Goal: Information Seeking & Learning: Learn about a topic

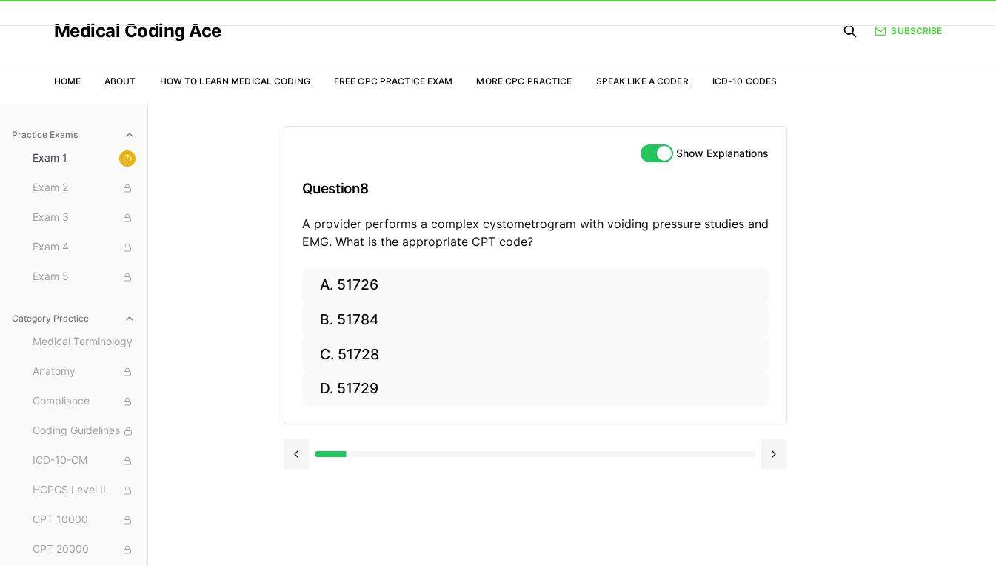
scroll to position [35, 0]
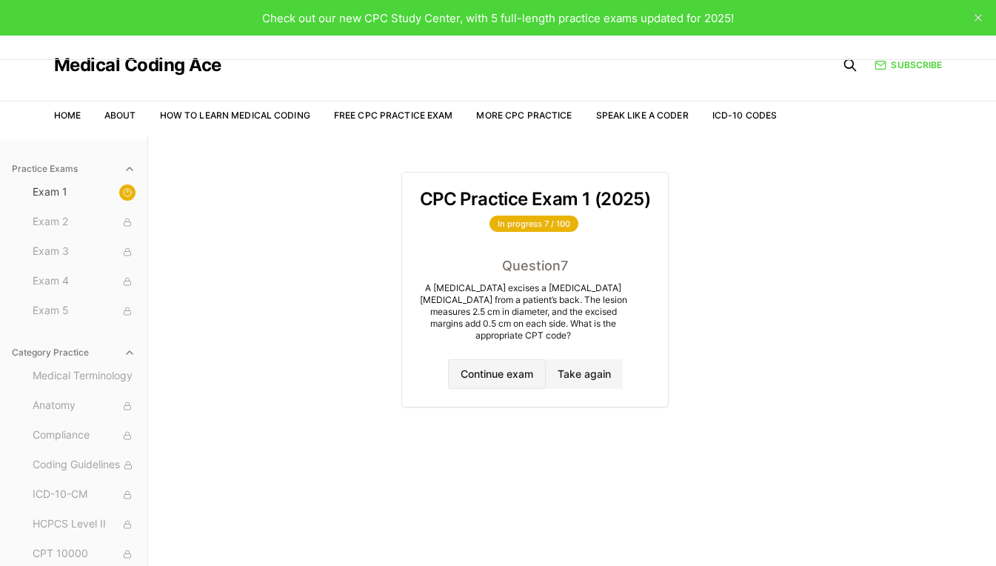
click at [488, 369] on button "Continue exam" at bounding box center [497, 374] width 98 height 30
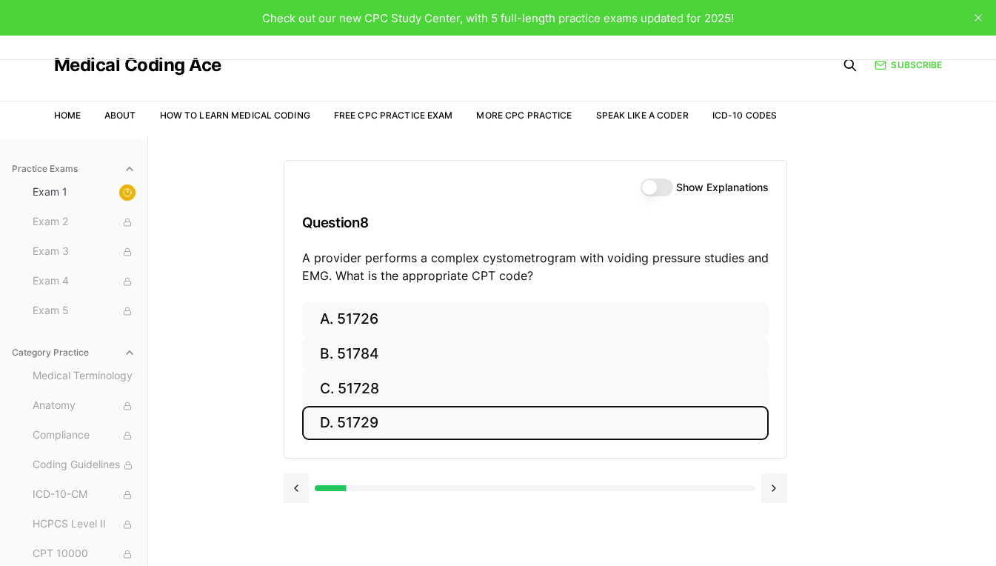
click at [359, 429] on button "D. 51729" at bounding box center [535, 423] width 467 height 35
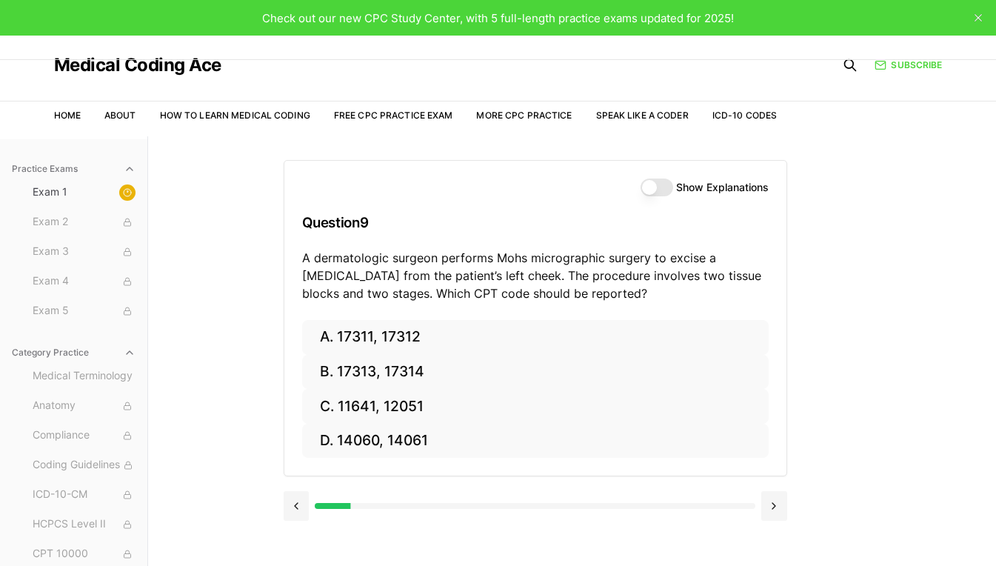
click at [655, 185] on button "Show Explanations" at bounding box center [657, 188] width 33 height 18
click at [297, 508] on button at bounding box center [297, 506] width 26 height 30
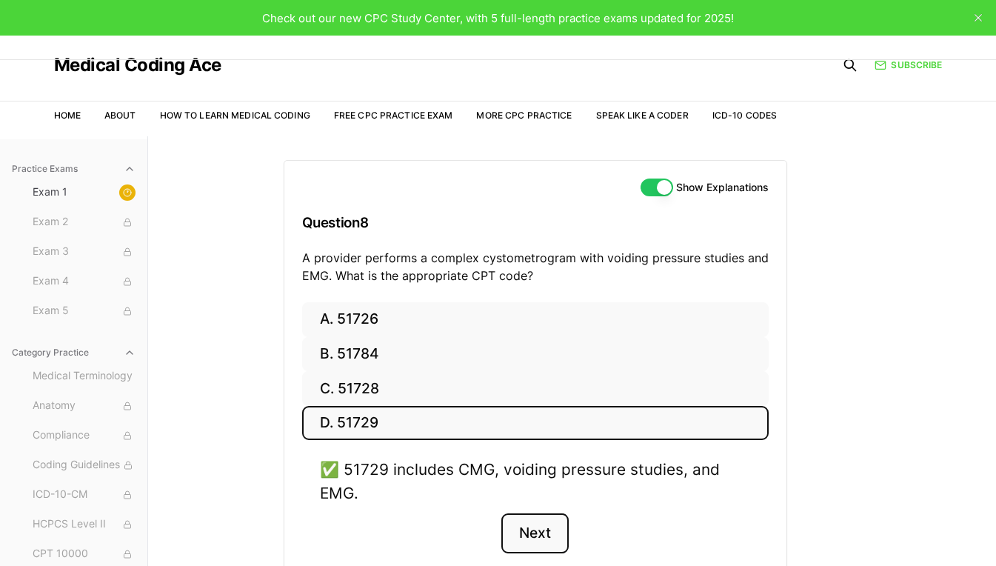
click at [554, 536] on button "Next" at bounding box center [534, 533] width 67 height 40
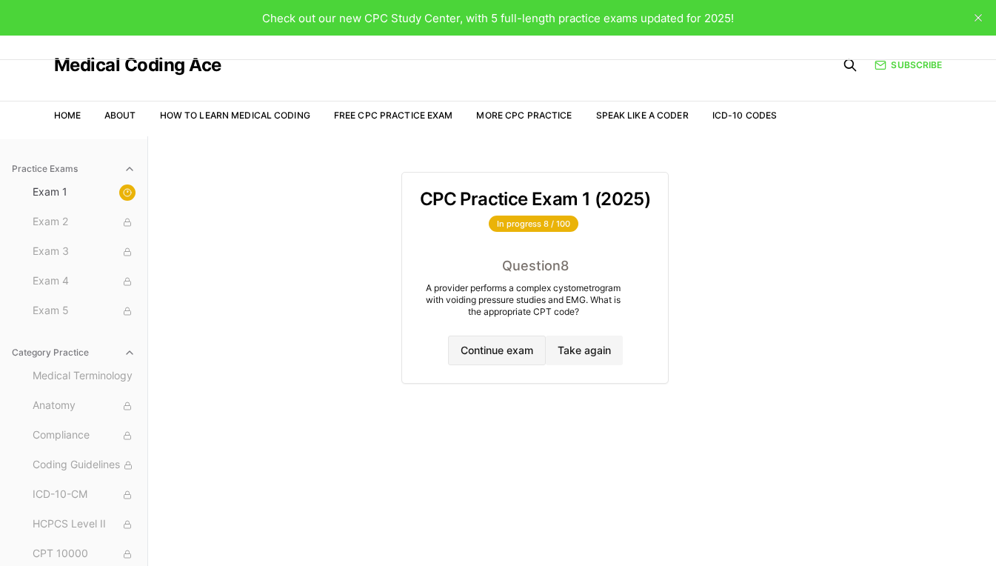
click at [476, 346] on button "Continue exam" at bounding box center [497, 351] width 98 height 30
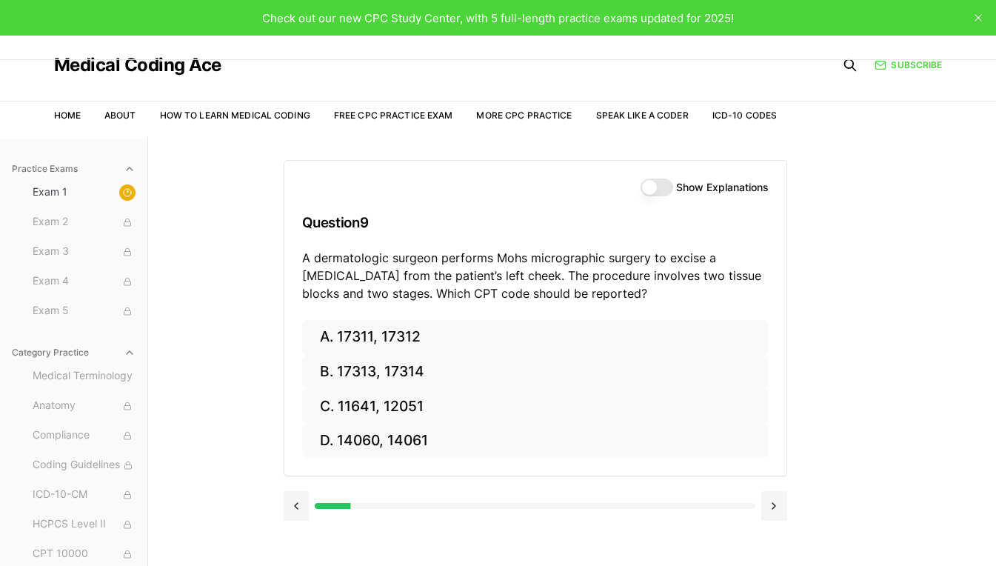
click at [593, 284] on p "A dermatologic surgeon performs Mohs micrographic surgery to excise a basal cel…" at bounding box center [535, 275] width 467 height 53
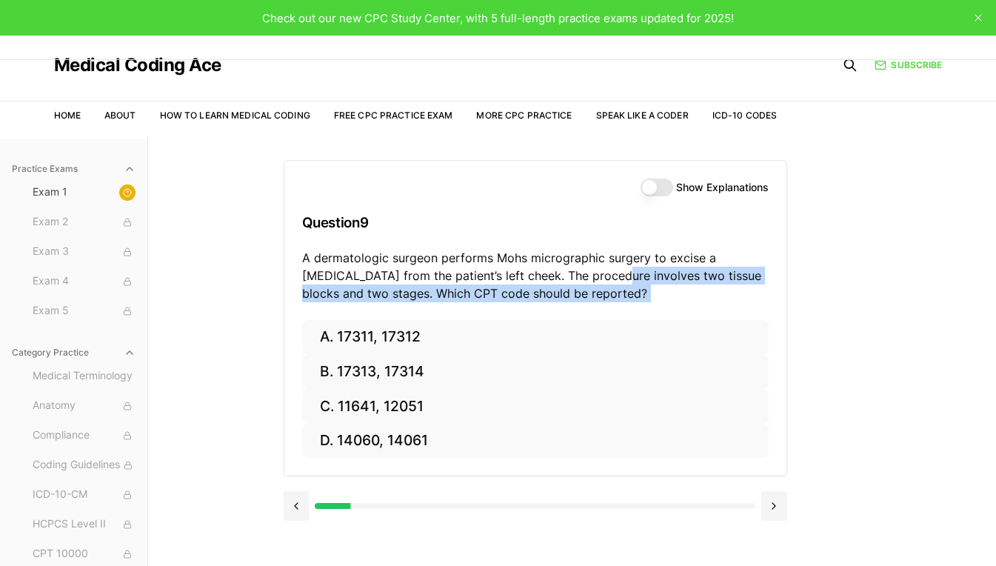
drag, startPoint x: 593, startPoint y: 284, endPoint x: 671, endPoint y: 287, distance: 78.6
click at [671, 287] on p "A dermatologic surgeon performs Mohs micrographic surgery to excise a basal cel…" at bounding box center [535, 275] width 467 height 53
drag, startPoint x: 671, startPoint y: 287, endPoint x: 836, endPoint y: 277, distance: 165.5
click at [836, 277] on div "Show Explanations Question 9 A dermatologic surgeon performs Mohs micrographic …" at bounding box center [573, 419] width 578 height 566
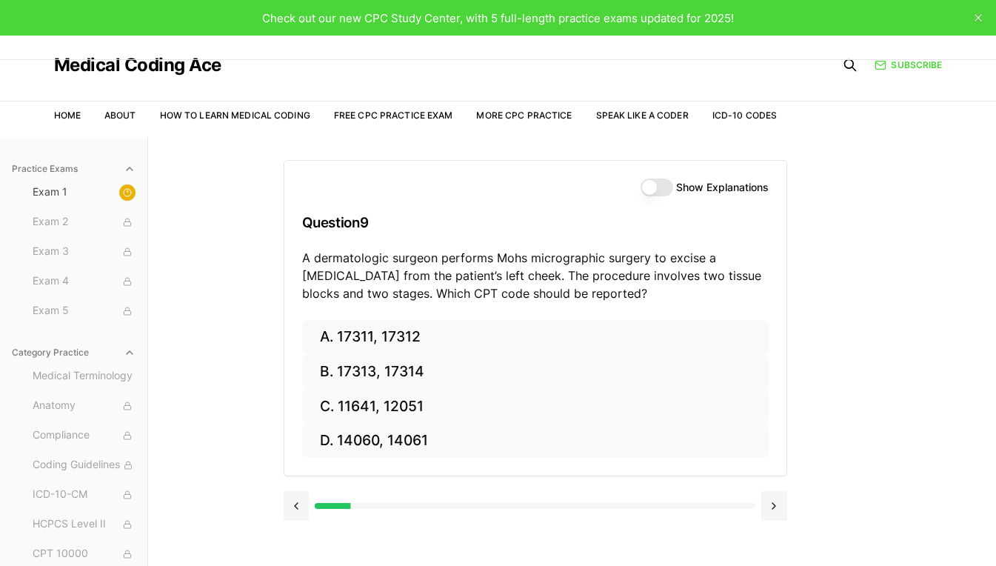
click at [239, 281] on div "Practice Exams Exam 1 Exam 2 Exam 3 Exam 4 Exam 5 Category Practice Medical Ter…" at bounding box center [498, 419] width 996 height 566
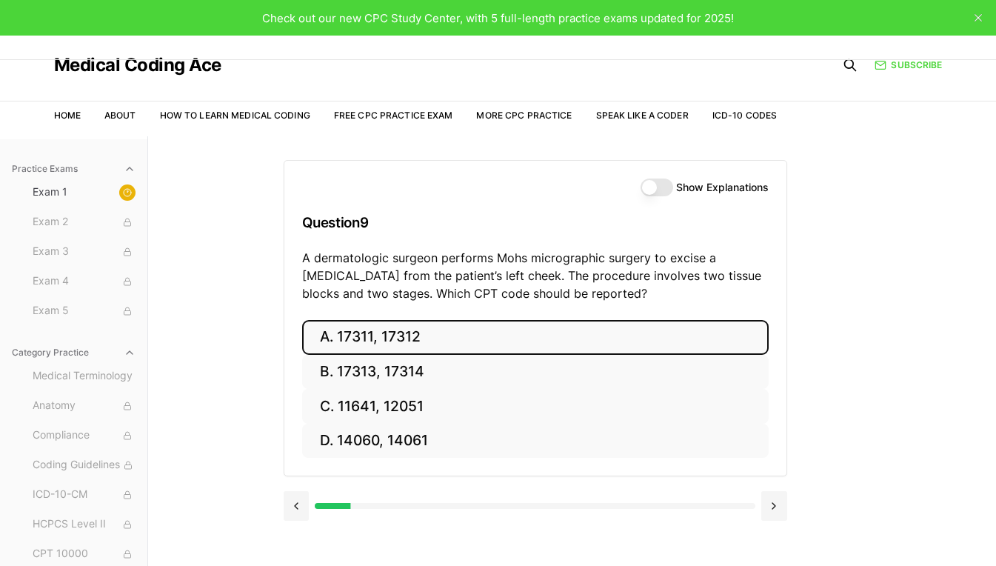
click at [367, 324] on button "A. 17311, 17312" at bounding box center [535, 337] width 467 height 35
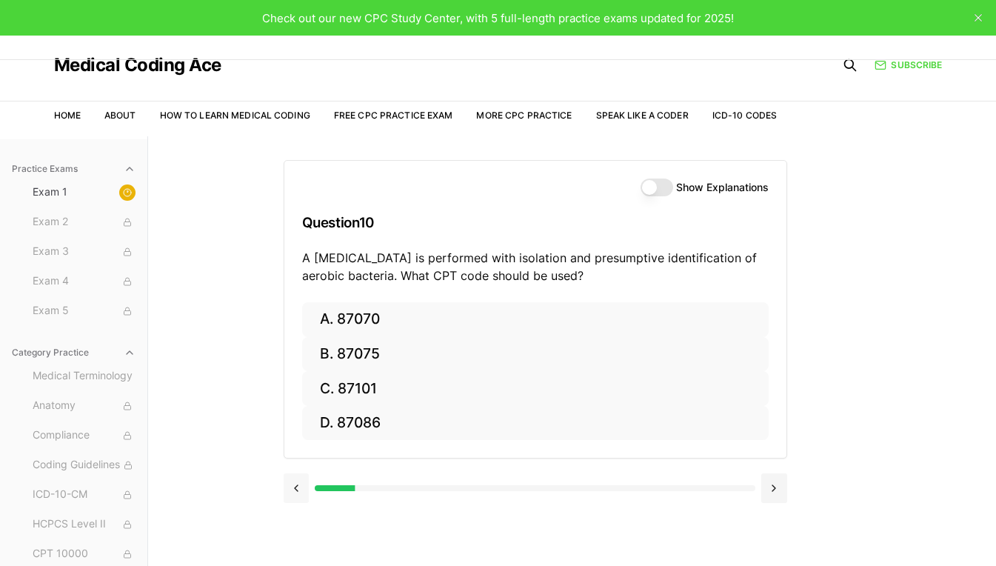
click at [300, 486] on button at bounding box center [297, 488] width 26 height 30
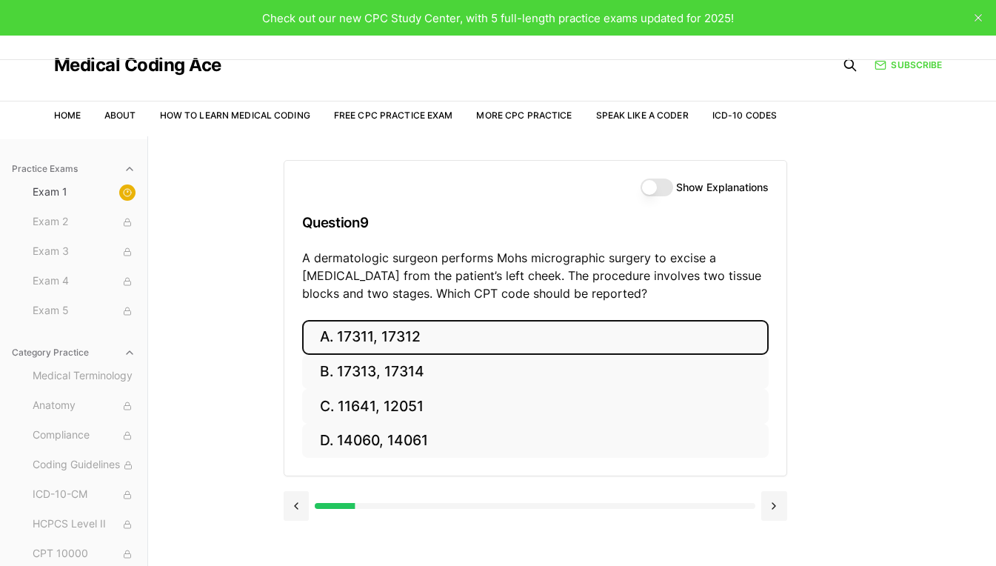
click at [653, 180] on button "Show Explanations" at bounding box center [657, 188] width 33 height 18
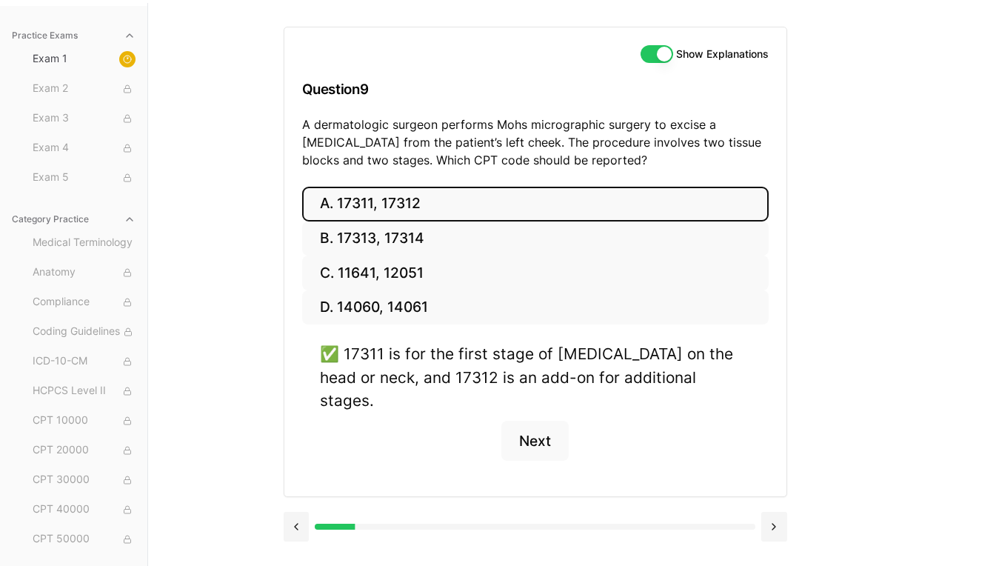
scroll to position [133, 0]
click at [539, 421] on button "Next" at bounding box center [534, 441] width 67 height 40
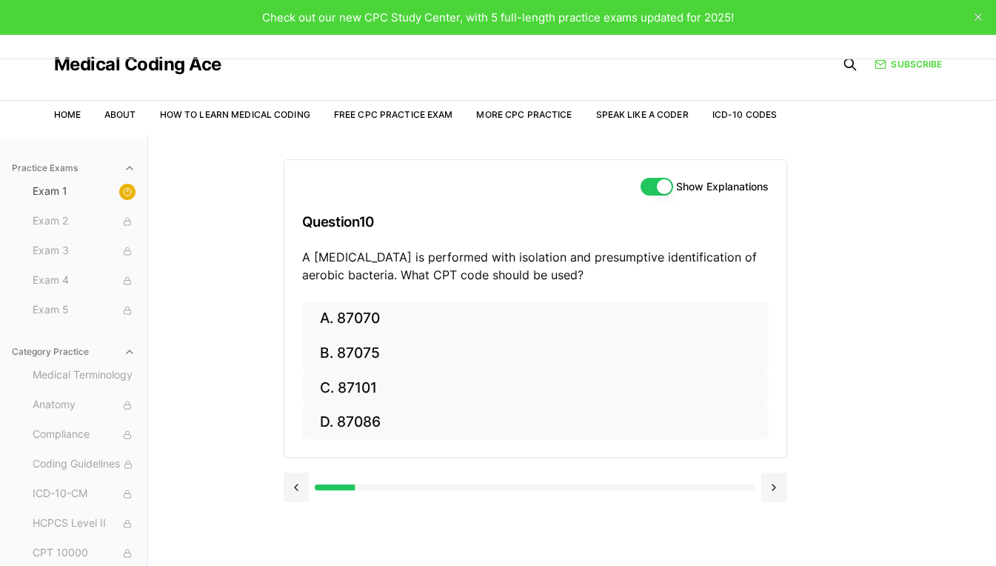
scroll to position [0, 0]
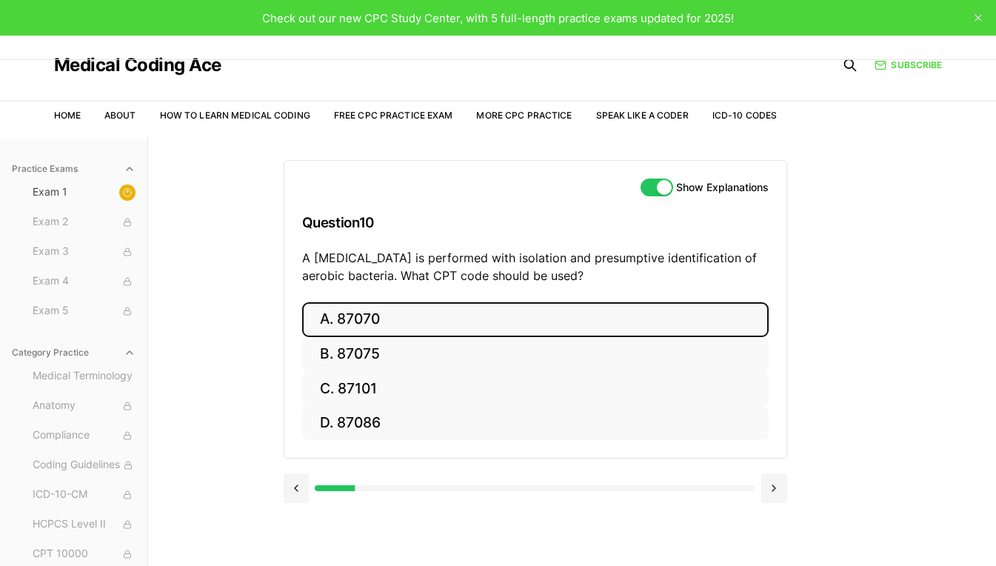
click at [355, 319] on button "A. 87070" at bounding box center [535, 319] width 467 height 35
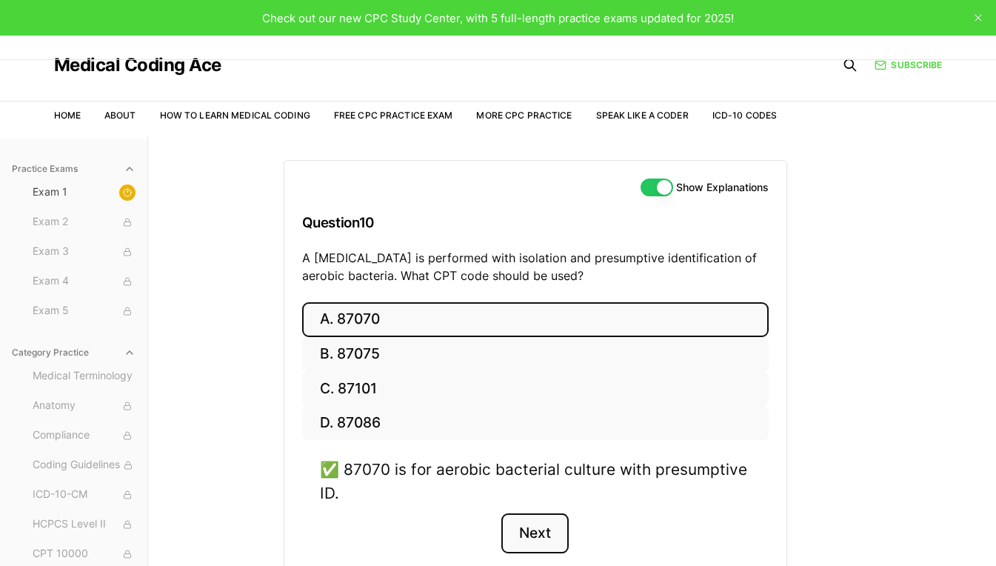
click at [562, 532] on button "Next" at bounding box center [534, 533] width 67 height 40
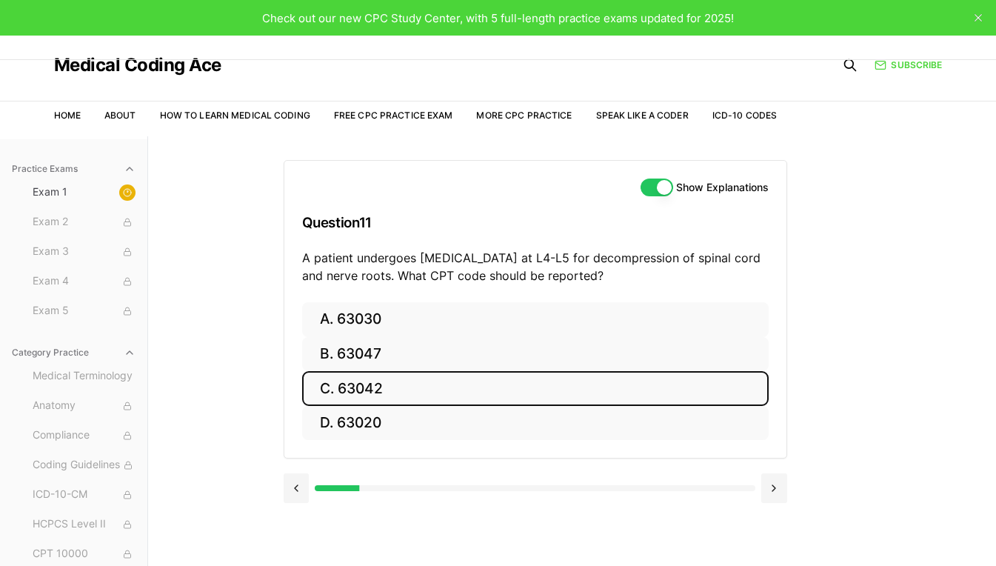
click at [462, 377] on button "C. 63042" at bounding box center [535, 388] width 467 height 35
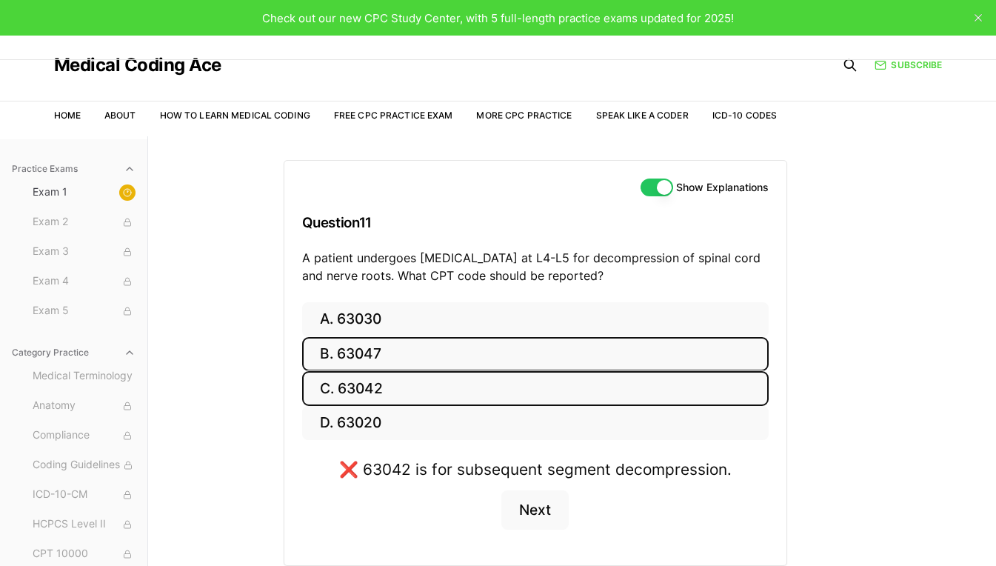
click at [450, 348] on button "B. 63047" at bounding box center [535, 354] width 467 height 35
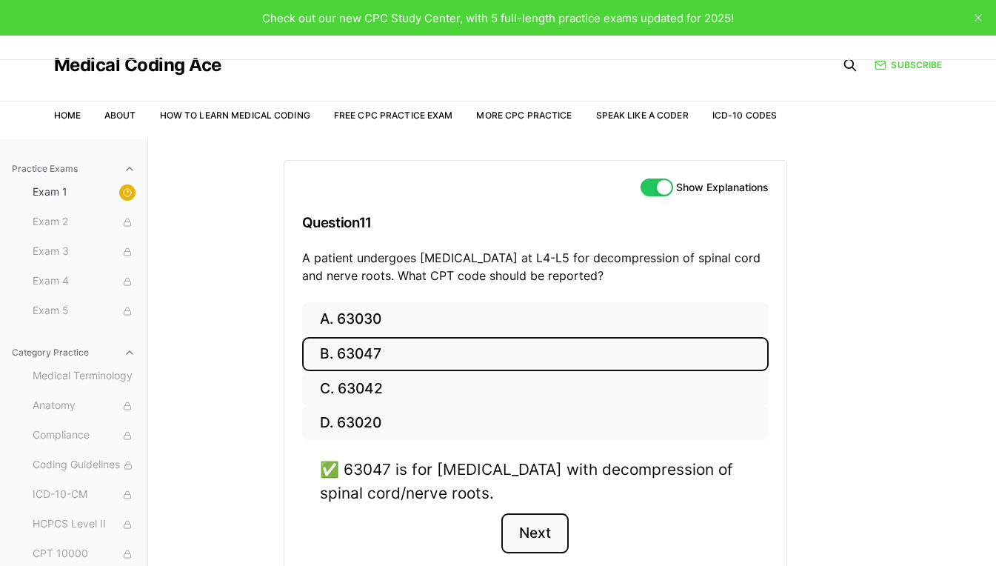
click at [524, 534] on button "Next" at bounding box center [534, 533] width 67 height 40
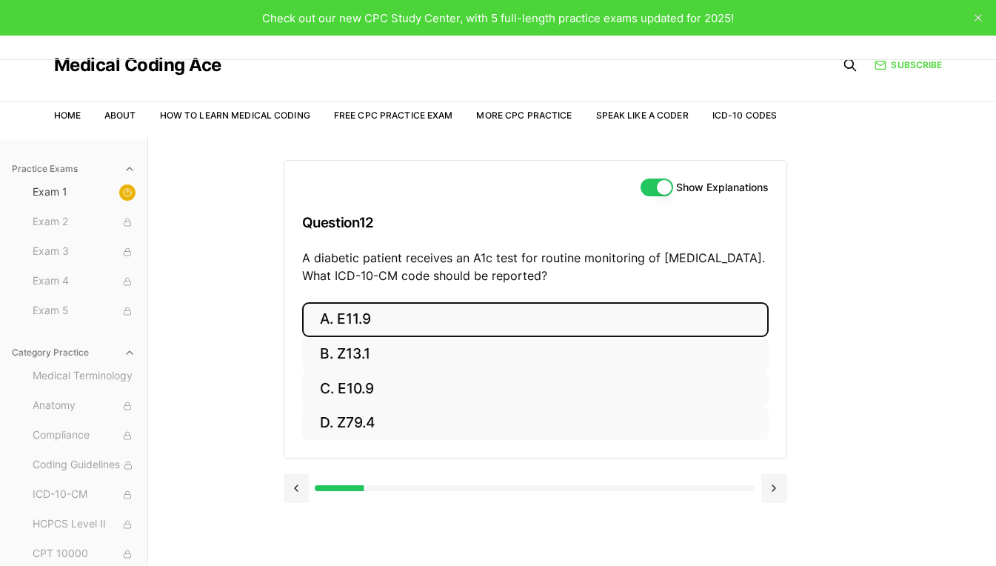
click at [331, 321] on button "A. E11.9" at bounding box center [535, 319] width 467 height 35
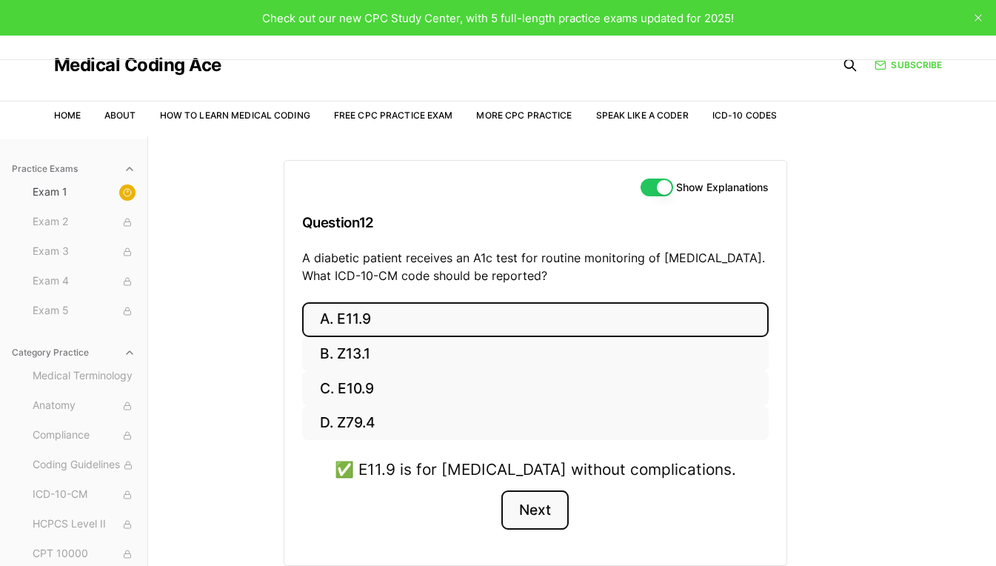
click at [542, 523] on button "Next" at bounding box center [534, 510] width 67 height 40
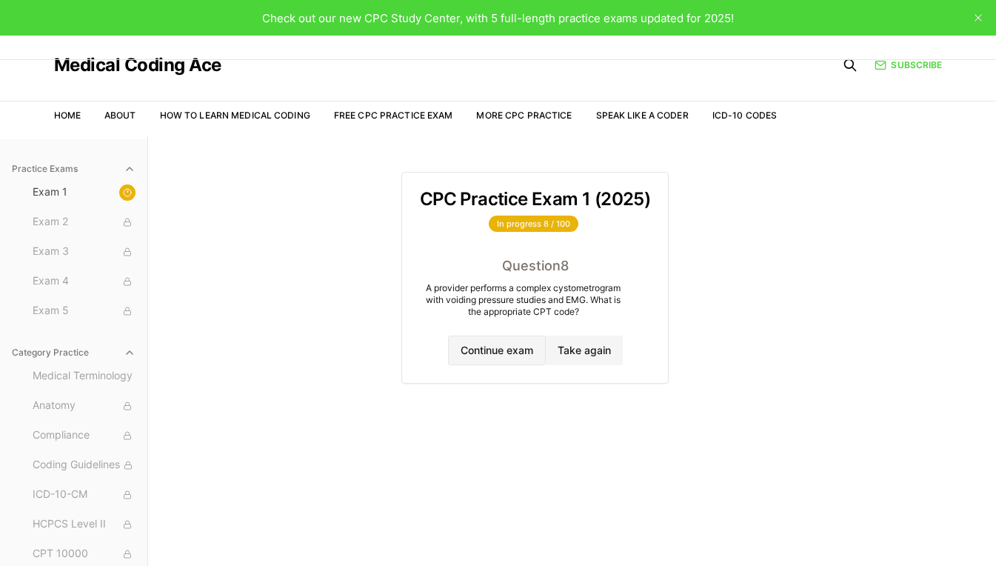
click at [487, 350] on button "Continue exam" at bounding box center [497, 351] width 98 height 30
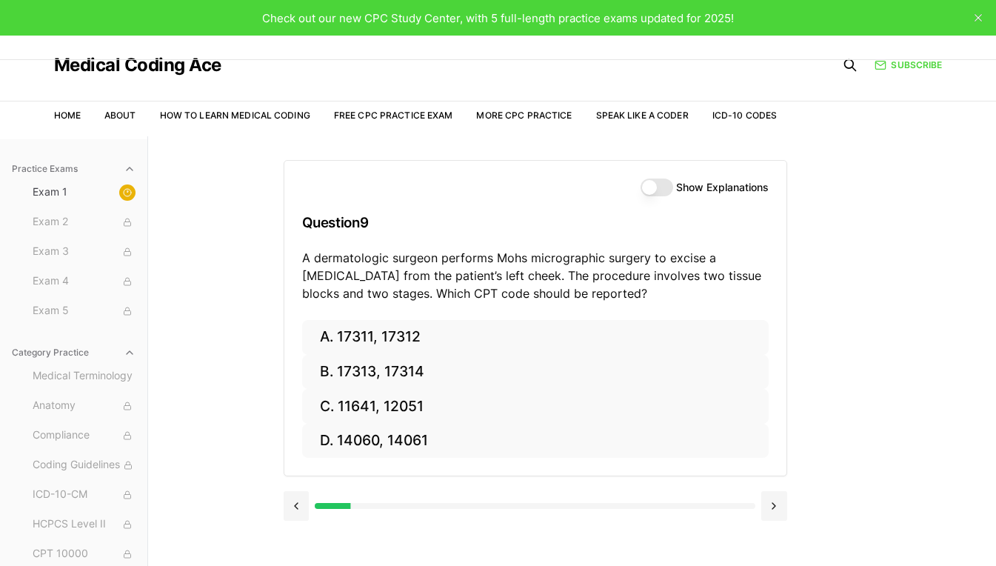
click at [652, 183] on button "Show Explanations" at bounding box center [657, 188] width 33 height 18
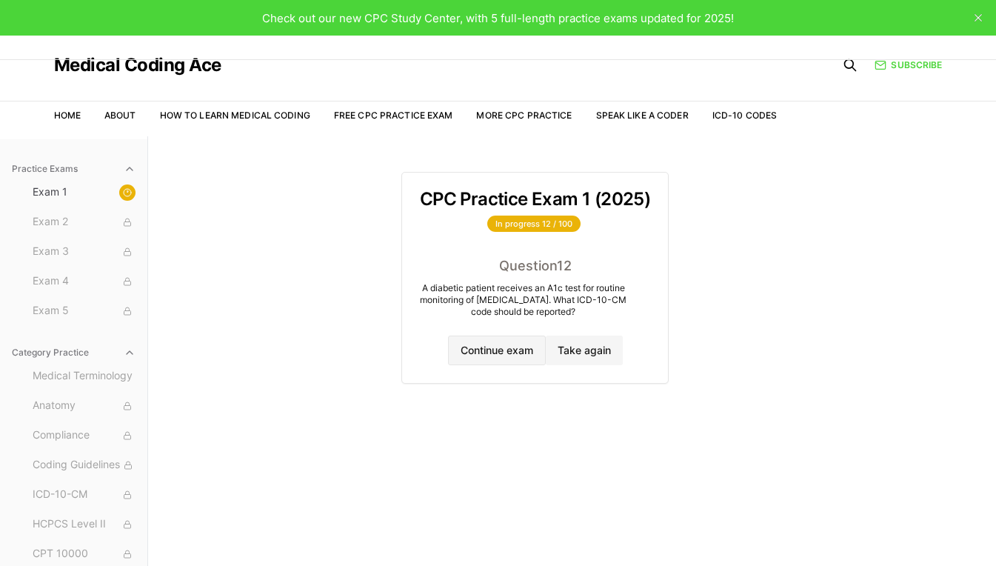
click at [507, 347] on button "Continue exam" at bounding box center [497, 351] width 98 height 30
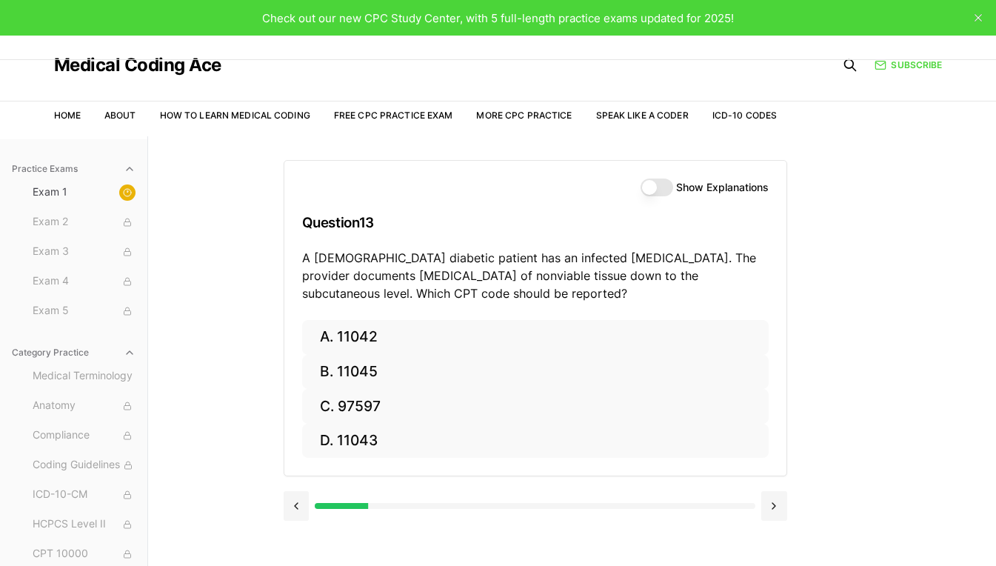
click at [507, 347] on div "A. 11042 B. 11045 C. 97597 D. 11043" at bounding box center [535, 389] width 467 height 139
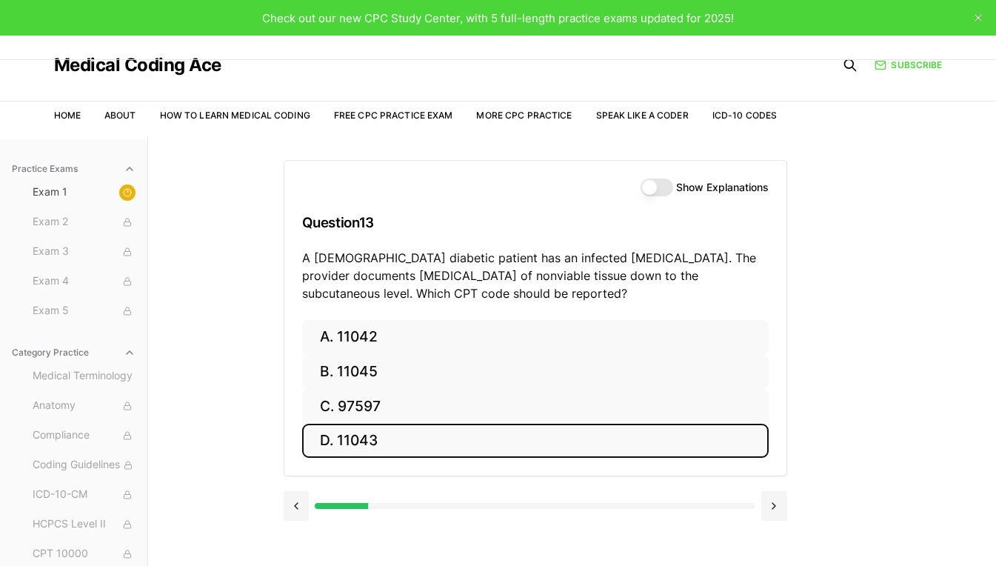
click at [359, 439] on button "D. 11043" at bounding box center [535, 441] width 467 height 35
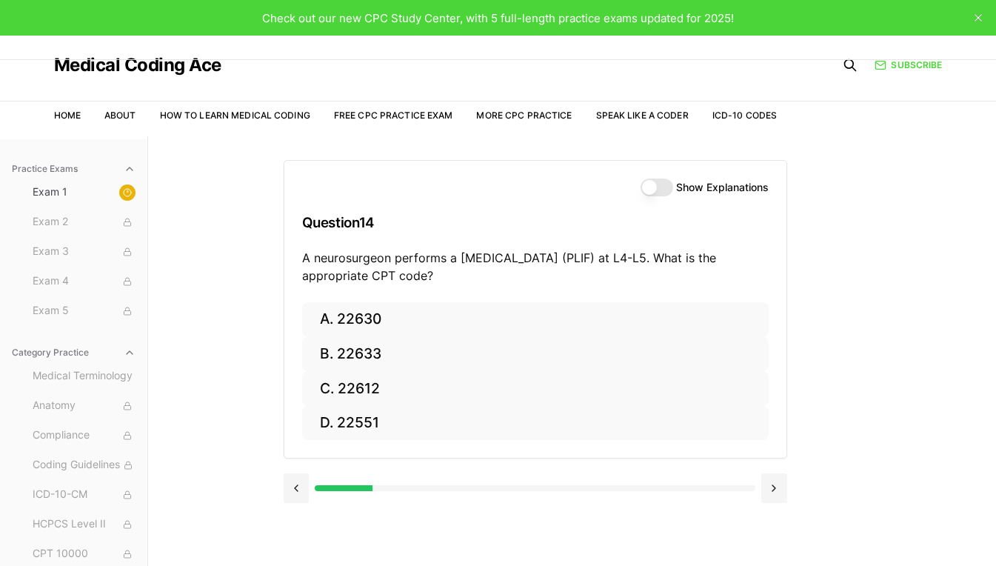
click at [652, 184] on button "Show Explanations" at bounding box center [657, 188] width 33 height 18
click at [296, 494] on button at bounding box center [297, 488] width 26 height 30
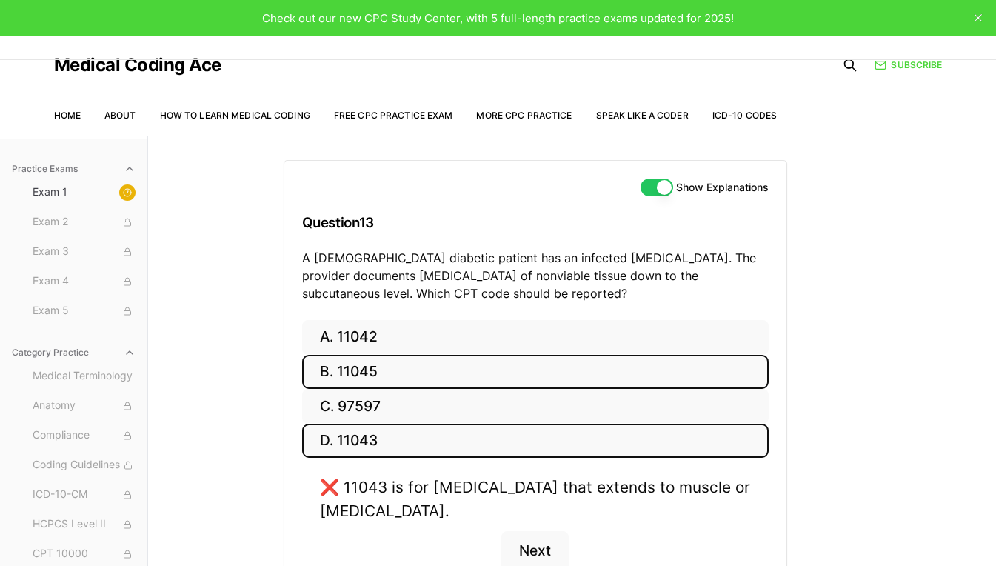
click at [384, 373] on button "B. 11045" at bounding box center [535, 372] width 467 height 35
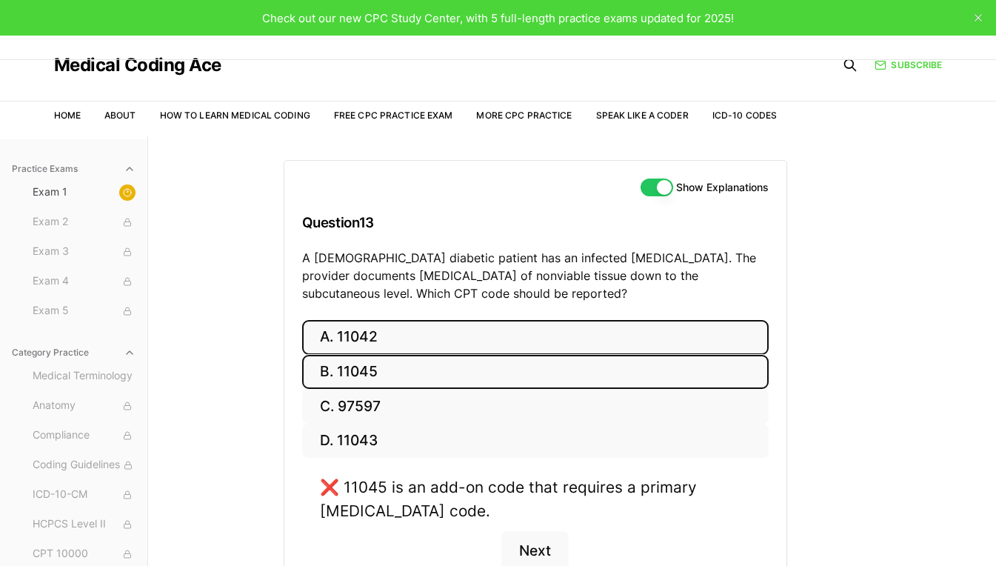
click at [382, 339] on button "A. 11042" at bounding box center [535, 337] width 467 height 35
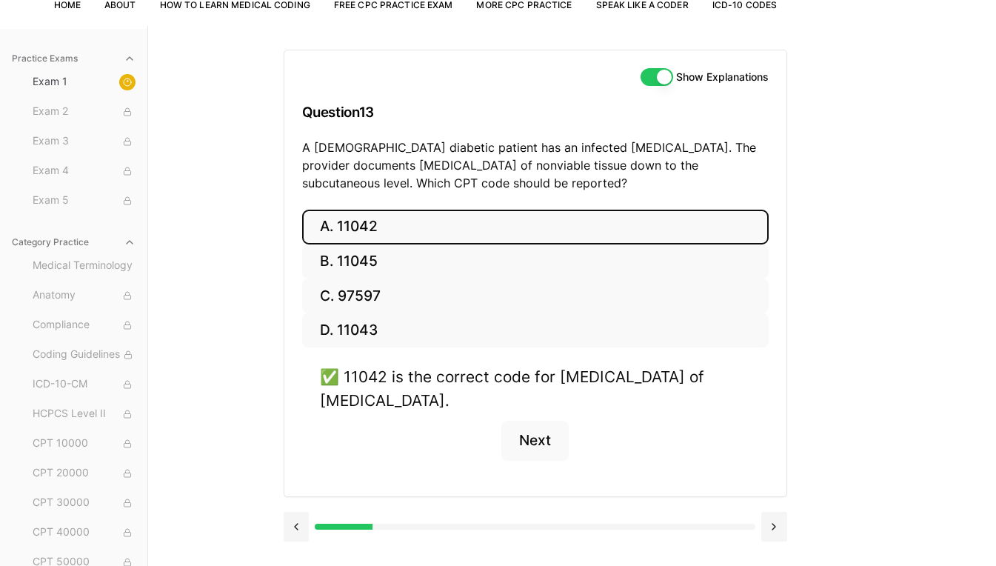
scroll to position [136, 0]
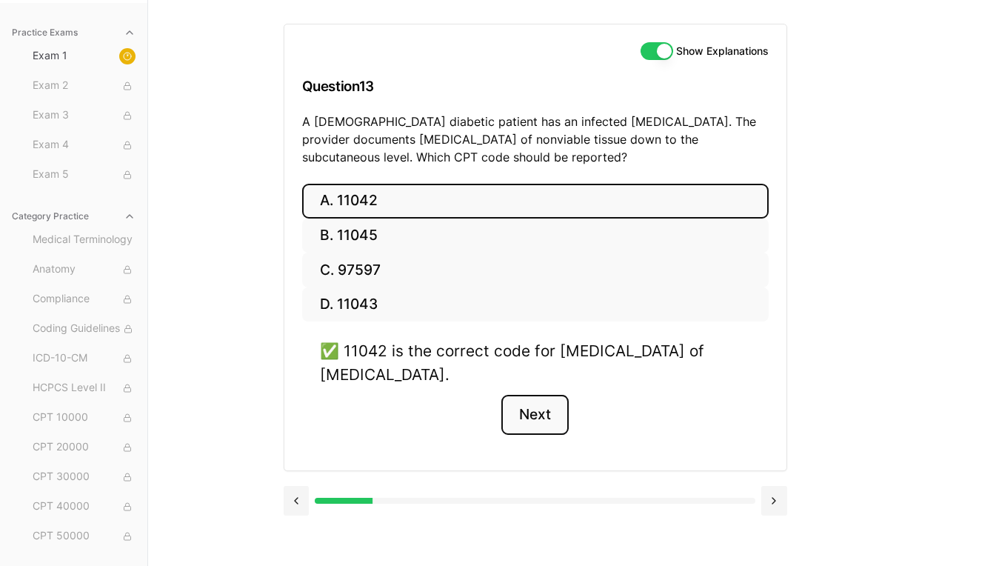
click at [565, 419] on button "Next" at bounding box center [534, 415] width 67 height 40
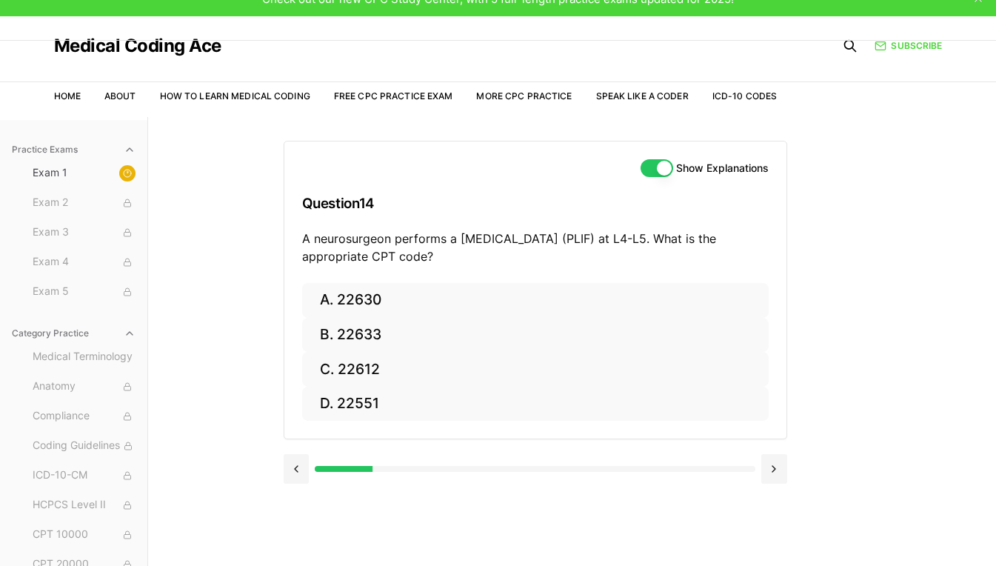
scroll to position [0, 0]
